Goal: Task Accomplishment & Management: Use online tool/utility

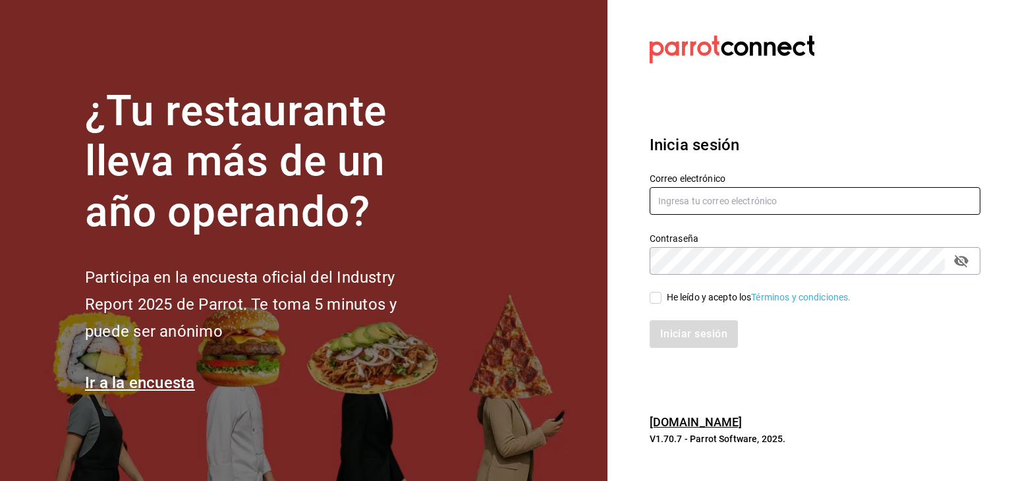
type input "[EMAIL_ADDRESS][DOMAIN_NAME]"
click at [656, 301] on input "He leído y acepto los Términos y condiciones." at bounding box center [655, 298] width 12 height 12
checkbox input "true"
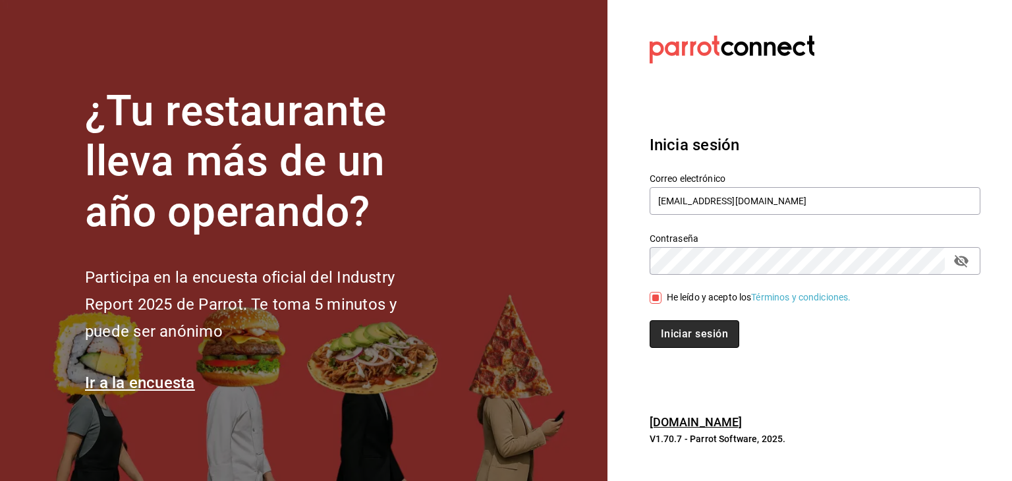
click at [672, 335] on button "Iniciar sesión" at bounding box center [694, 334] width 90 height 28
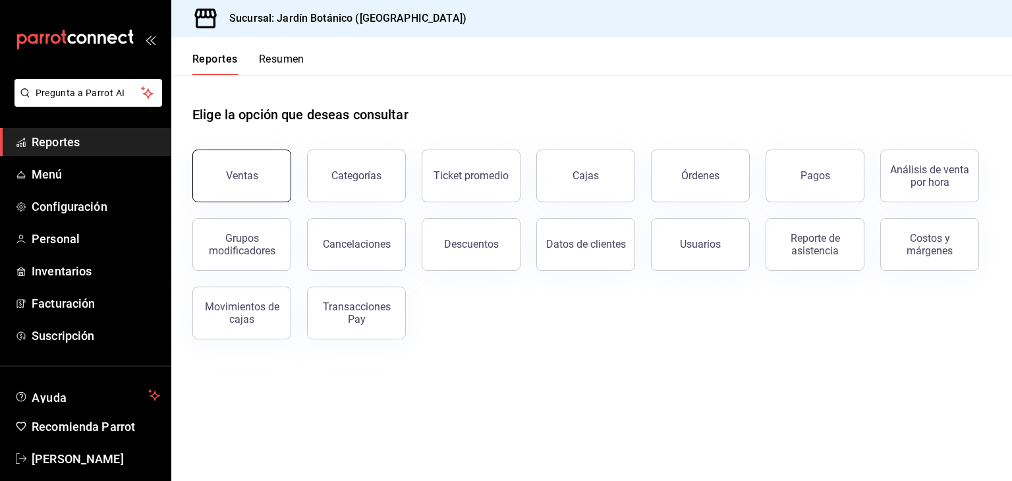
click at [219, 175] on button "Ventas" at bounding box center [241, 176] width 99 height 53
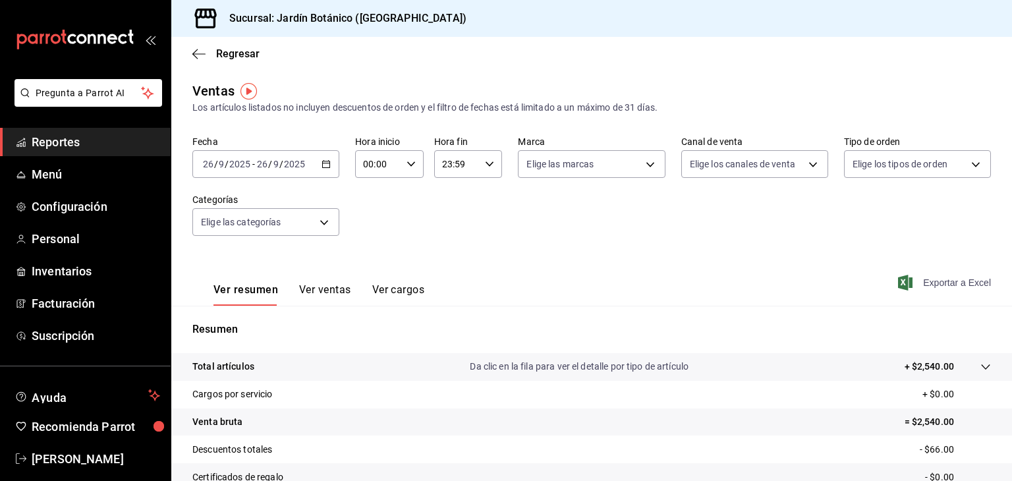
click at [943, 283] on span "Exportar a Excel" at bounding box center [945, 283] width 90 height 16
click at [65, 464] on span "[PERSON_NAME]" at bounding box center [96, 459] width 128 height 18
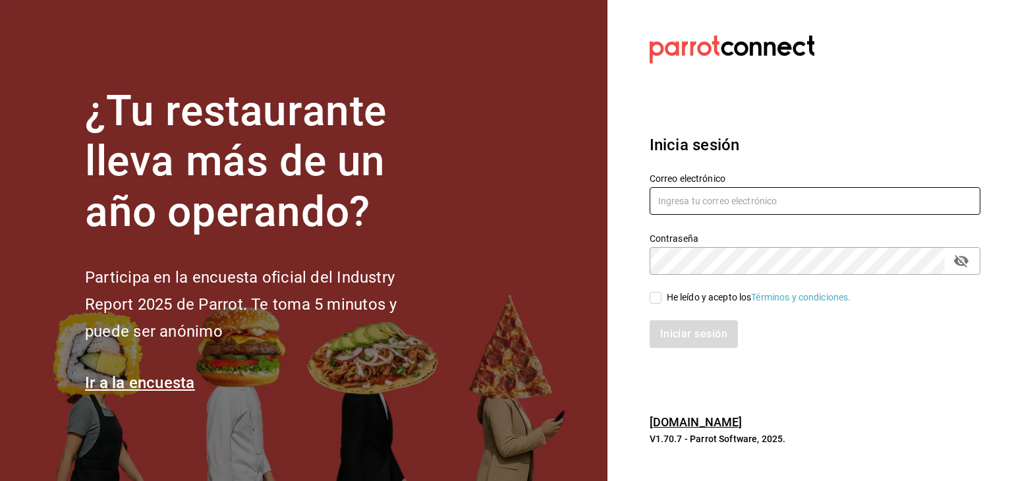
type input "[EMAIL_ADDRESS][PERSON_NAME][DOMAIN_NAME]"
